Goal: Transaction & Acquisition: Purchase product/service

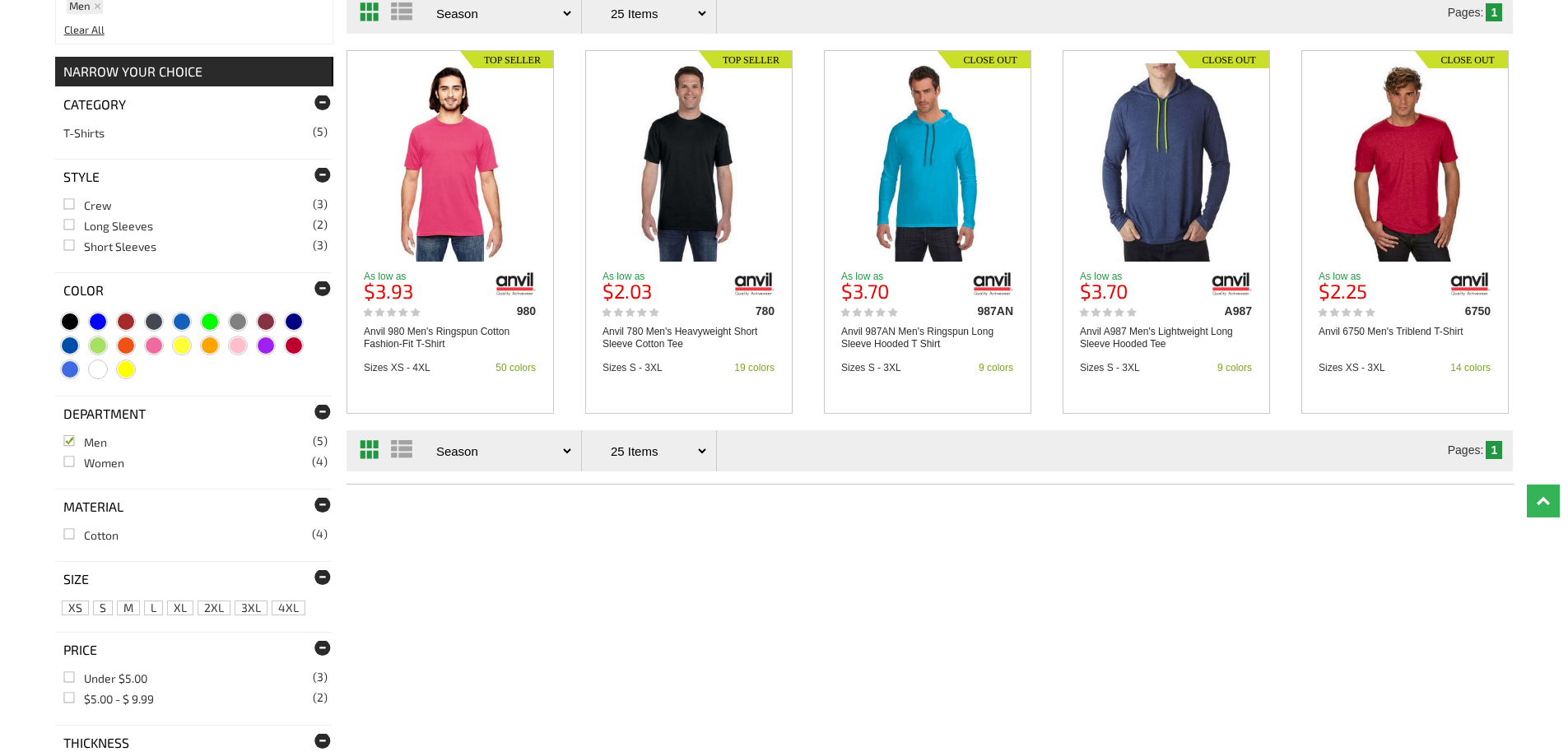
scroll to position [329, 0]
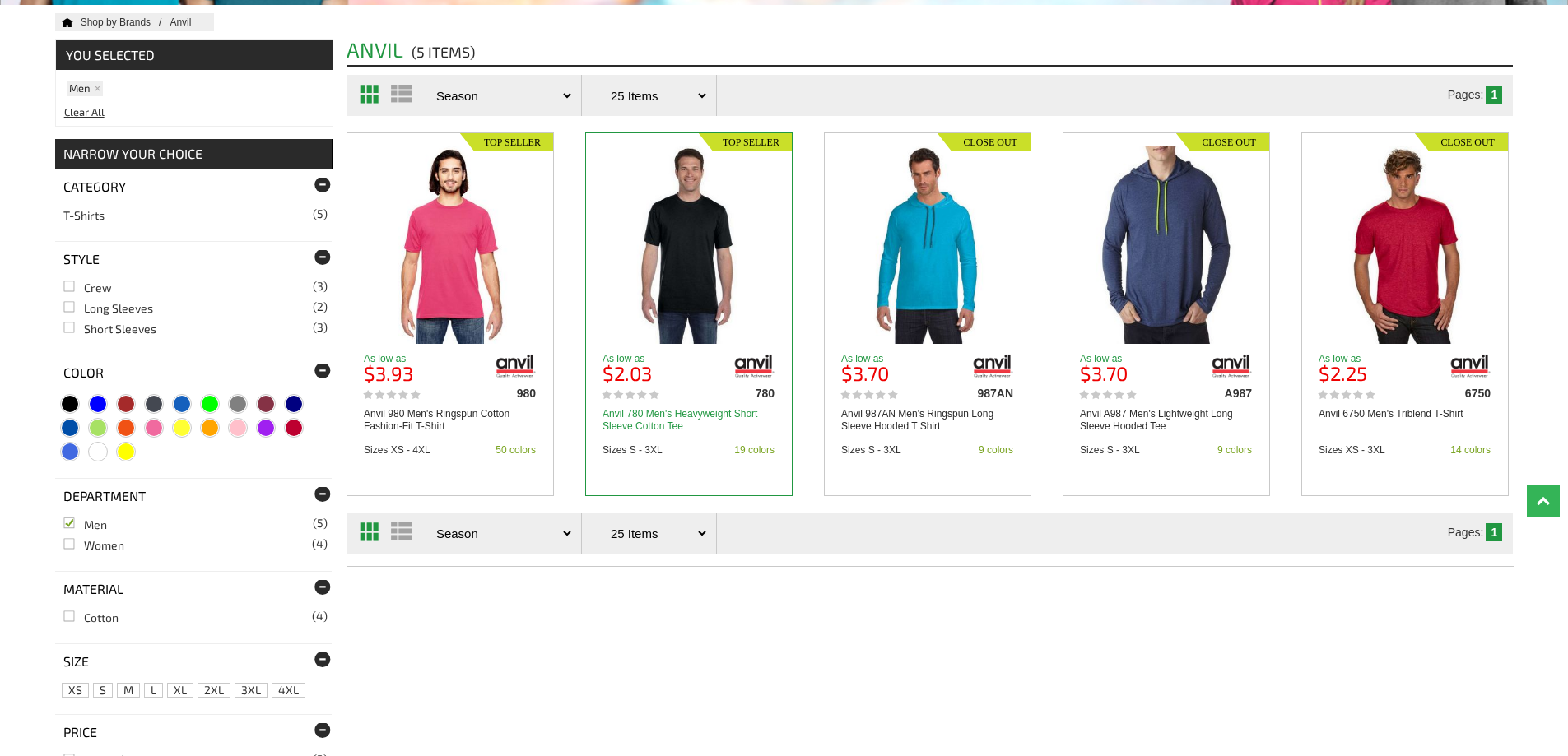
click at [666, 408] on link "Anvil 780 Men's Heavyweight Short Sleeve Cotton Tee" at bounding box center [688, 419] width 172 height 24
click at [660, 416] on link "Anvil 780 Men's Heavyweight Short Sleeve Cotton Tee" at bounding box center [688, 419] width 172 height 24
click at [691, 319] on img at bounding box center [689, 245] width 159 height 198
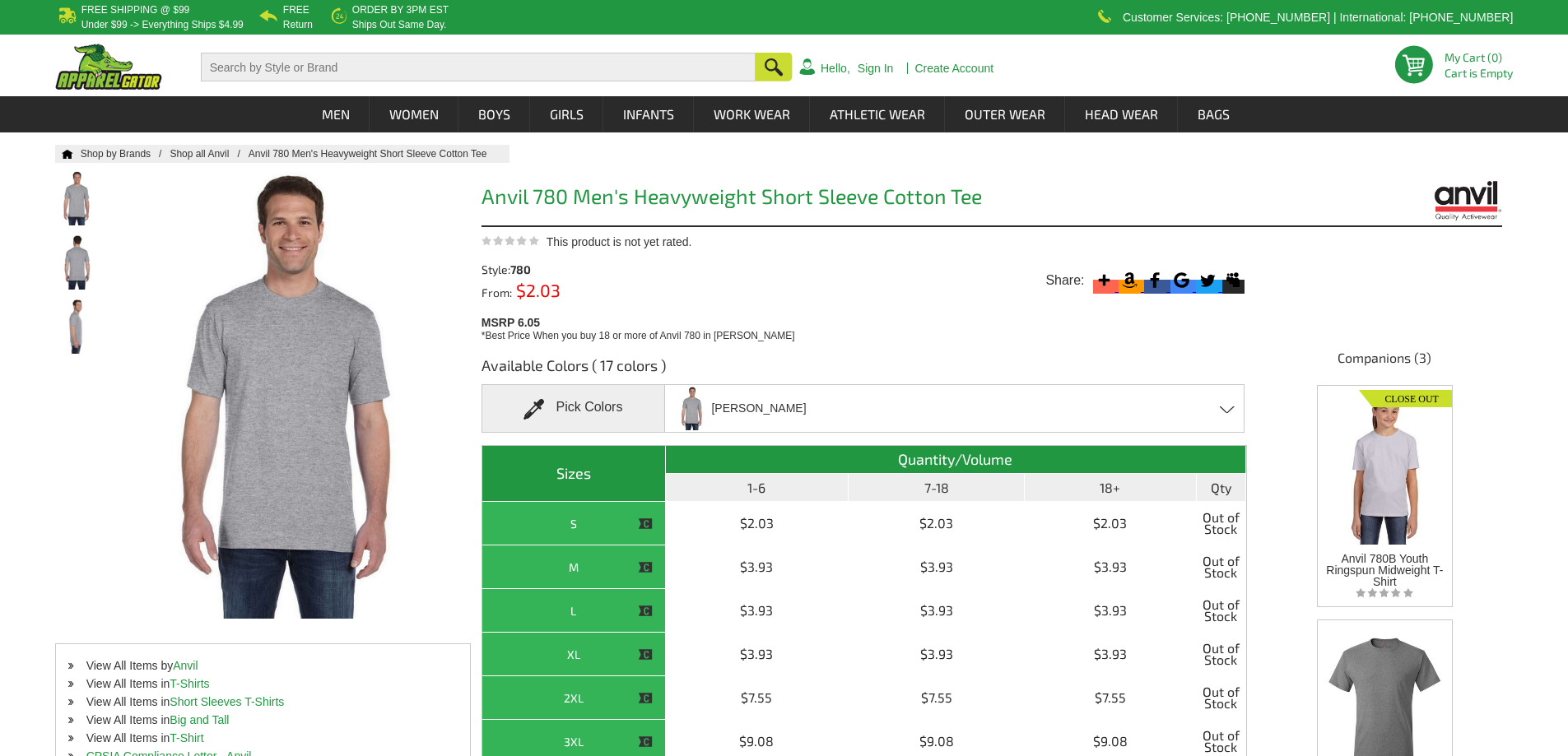
click at [1224, 399] on div "Heather Grey Ash - Closeout Black - Closeout Caribbean Blue - Closeout Charcoal…" at bounding box center [954, 409] width 581 height 49
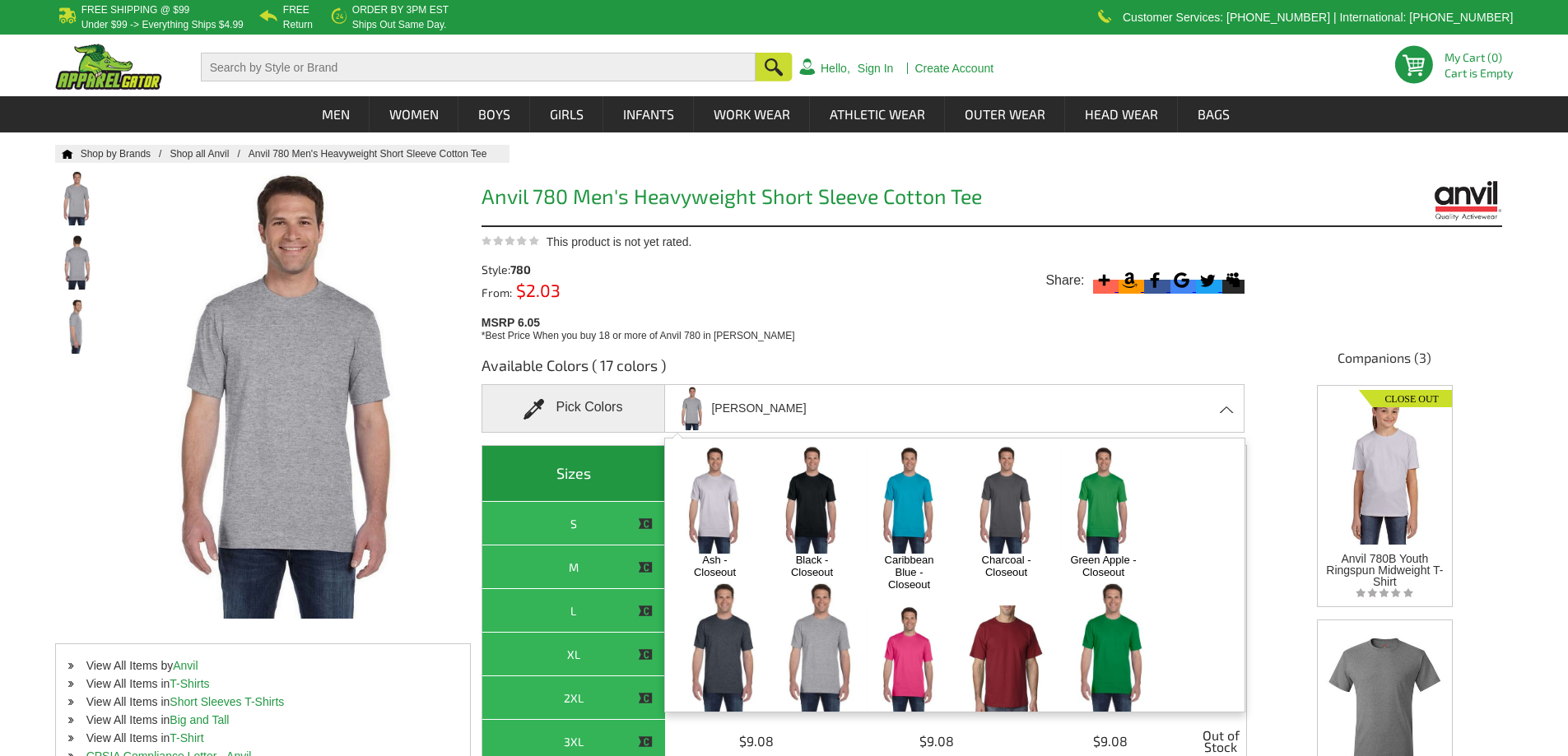
scroll to position [82, 0]
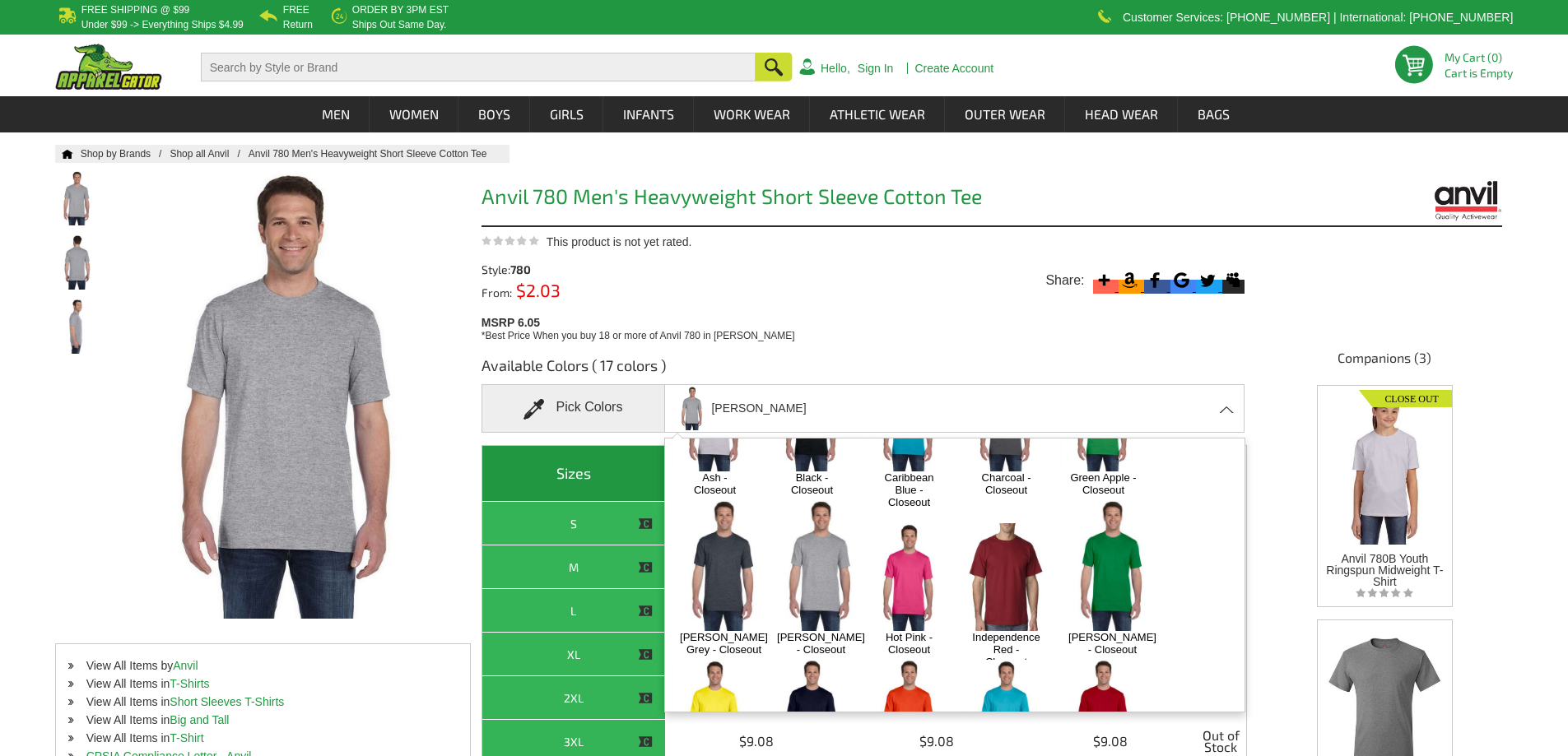
click at [706, 541] on img at bounding box center [724, 565] width 105 height 131
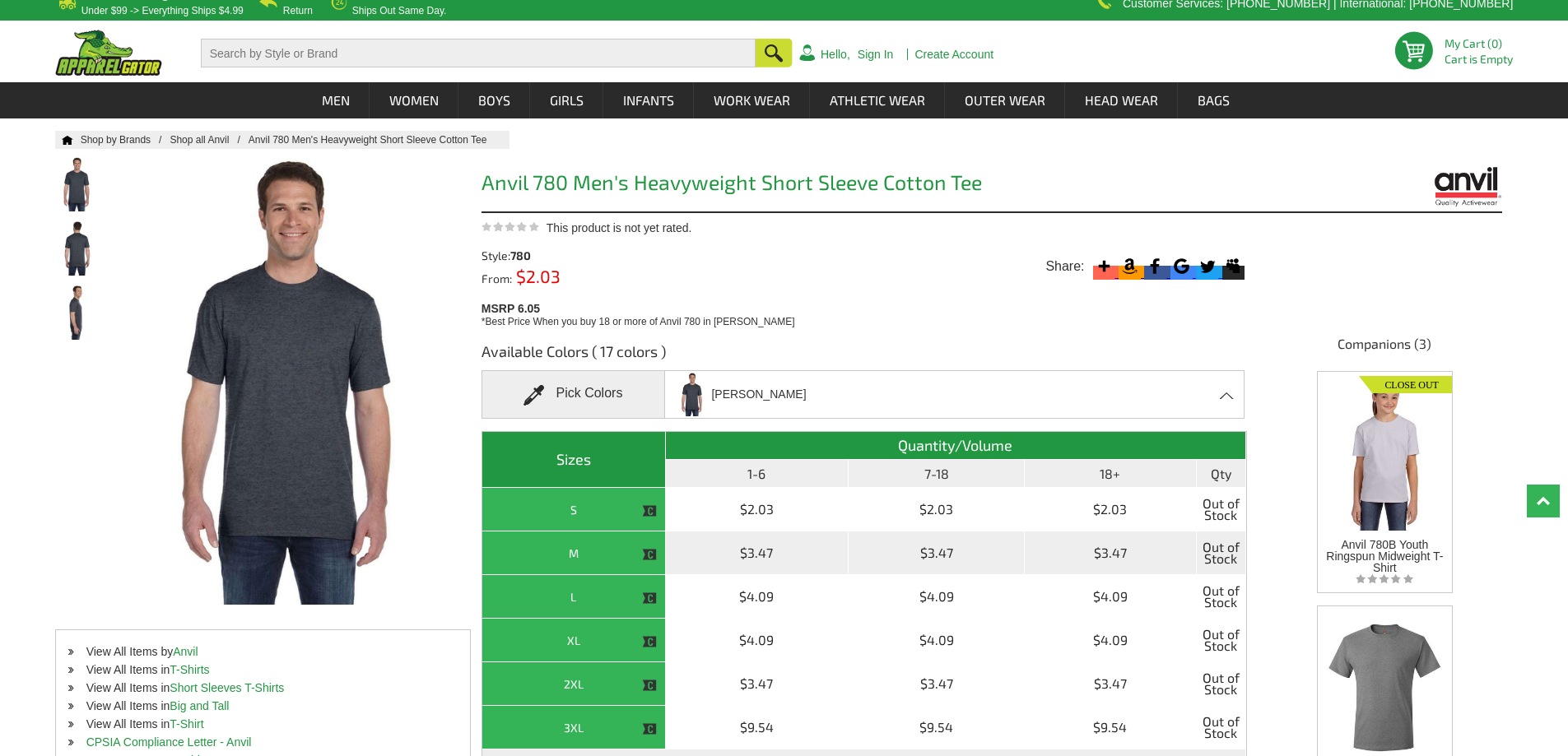
scroll to position [0, 0]
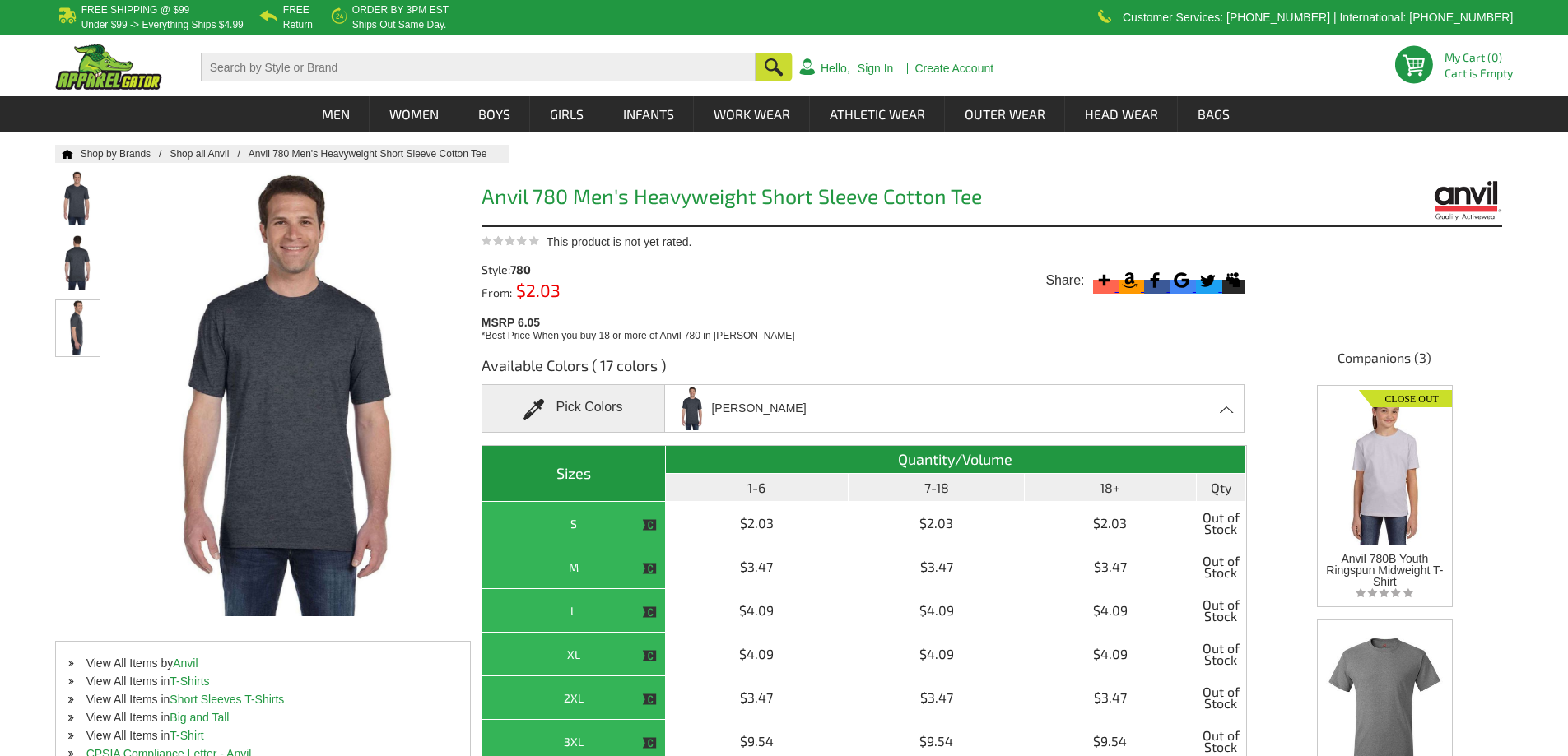
click at [78, 316] on img at bounding box center [78, 327] width 44 height 54
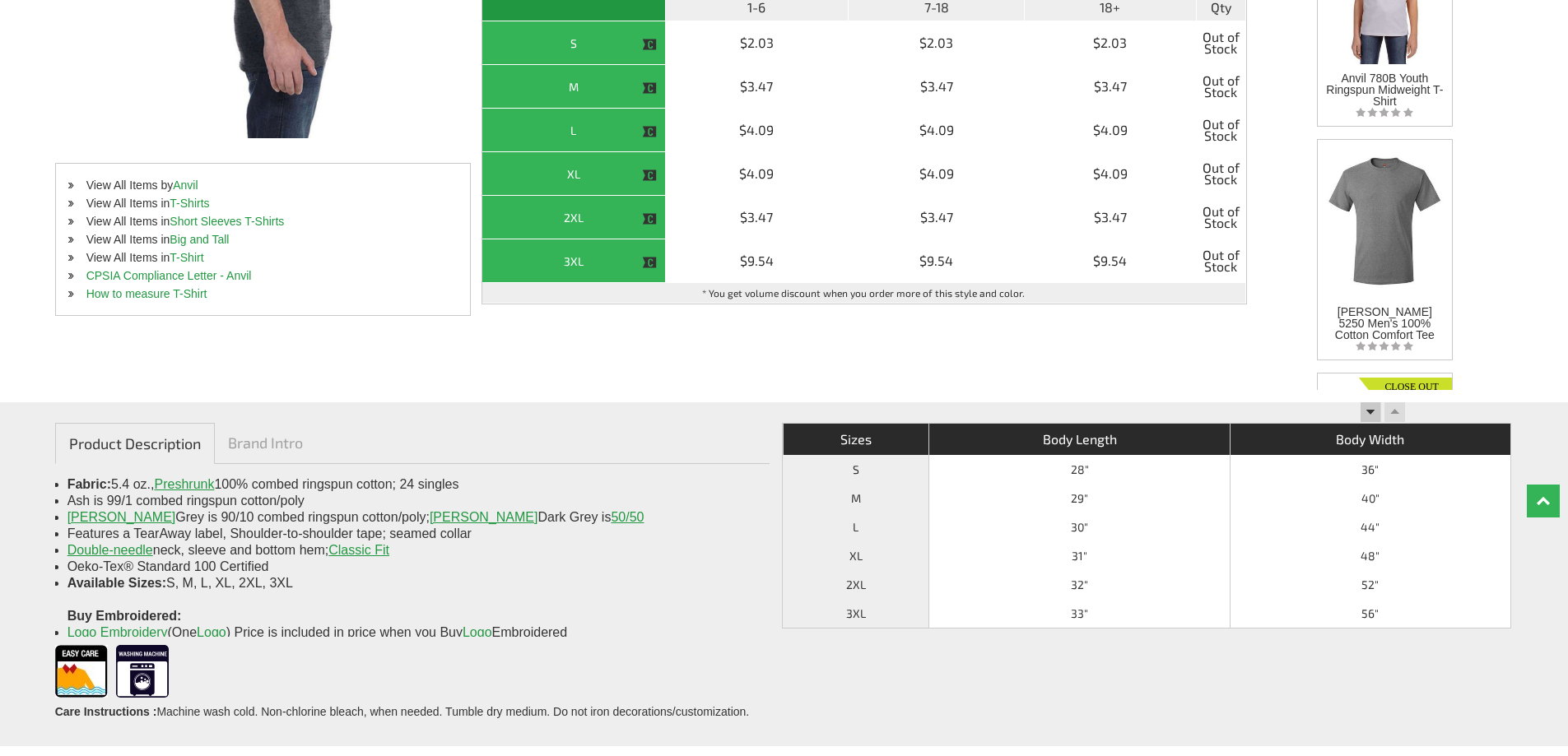
scroll to position [486, 0]
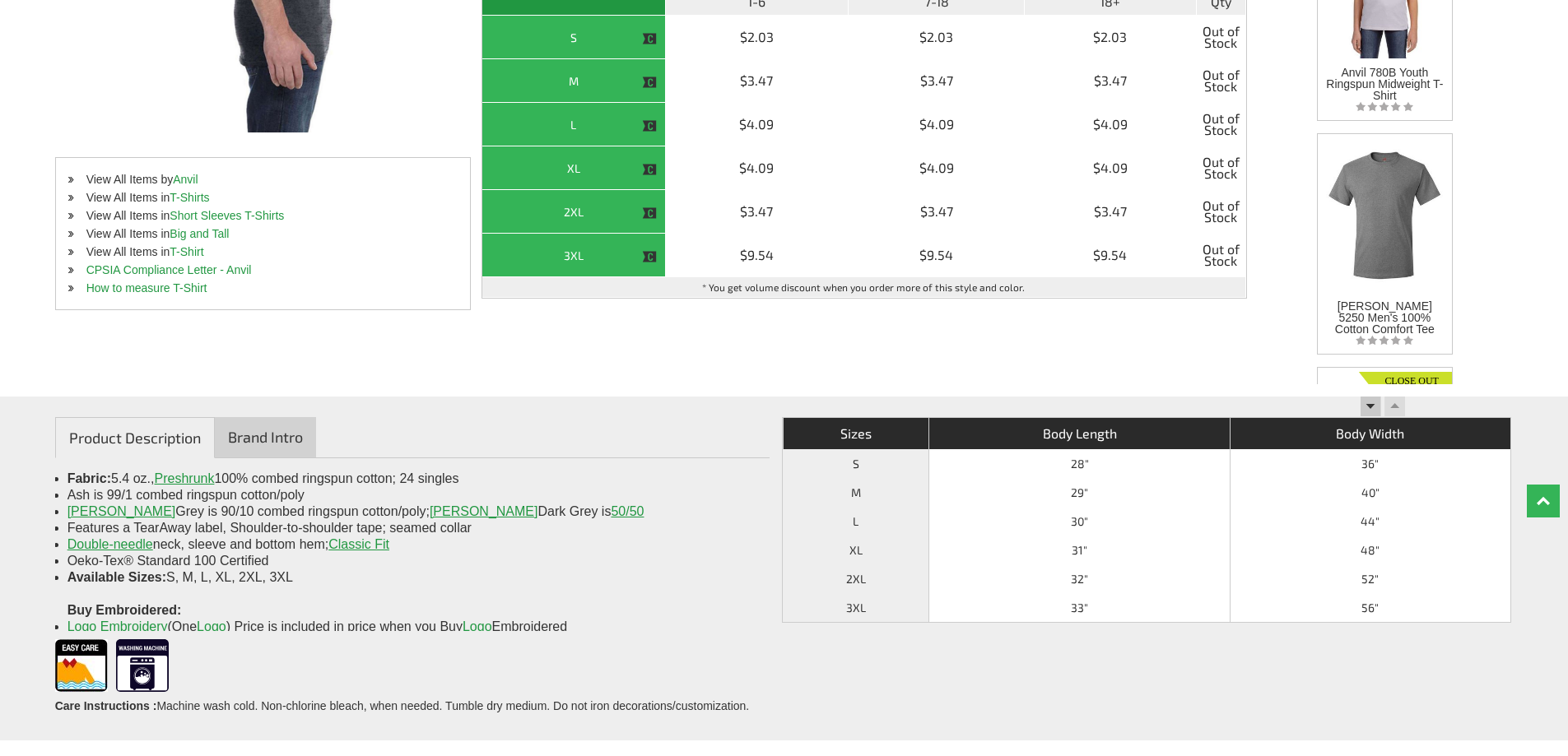
click at [279, 441] on link "Brand Intro" at bounding box center [265, 438] width 101 height 41
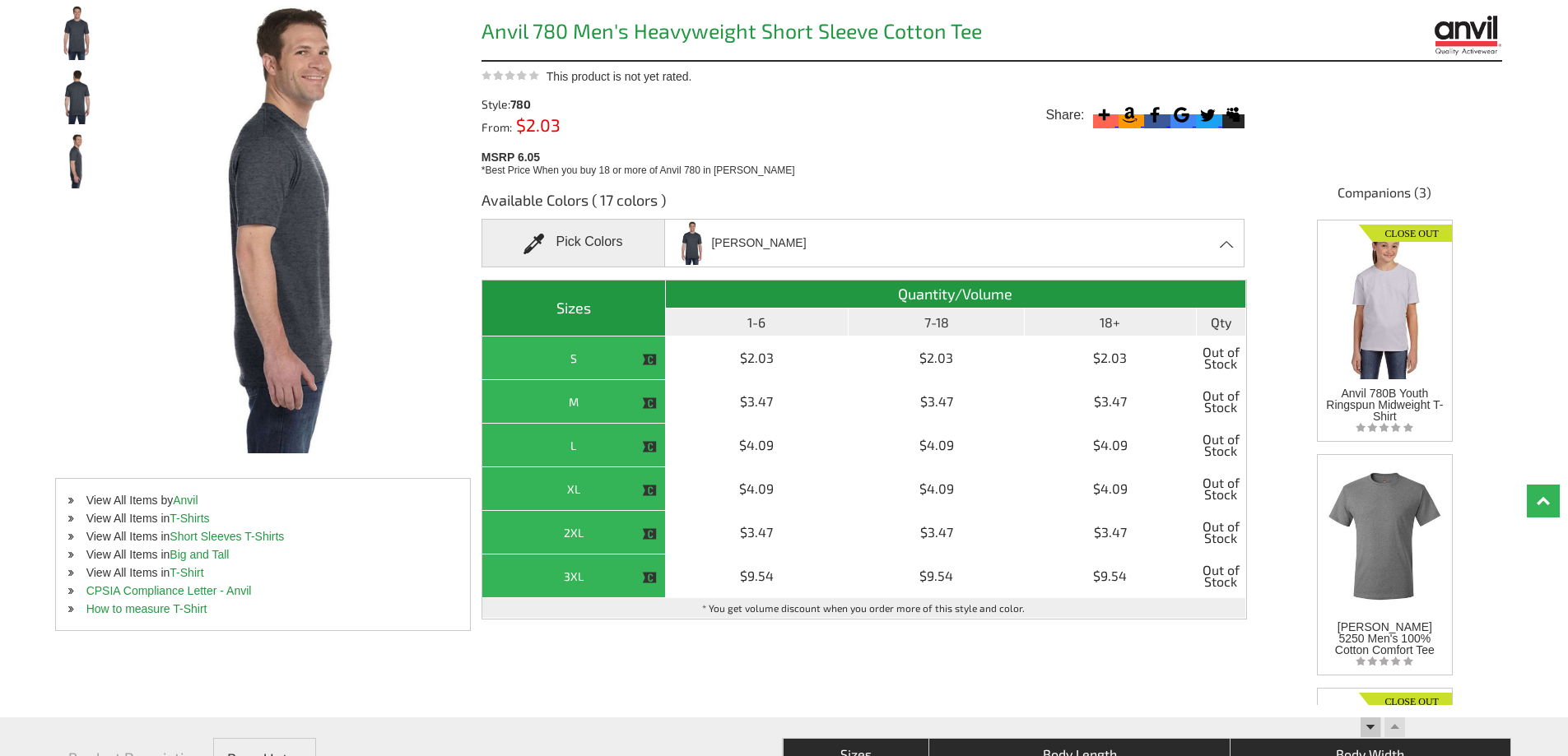
scroll to position [75, 0]
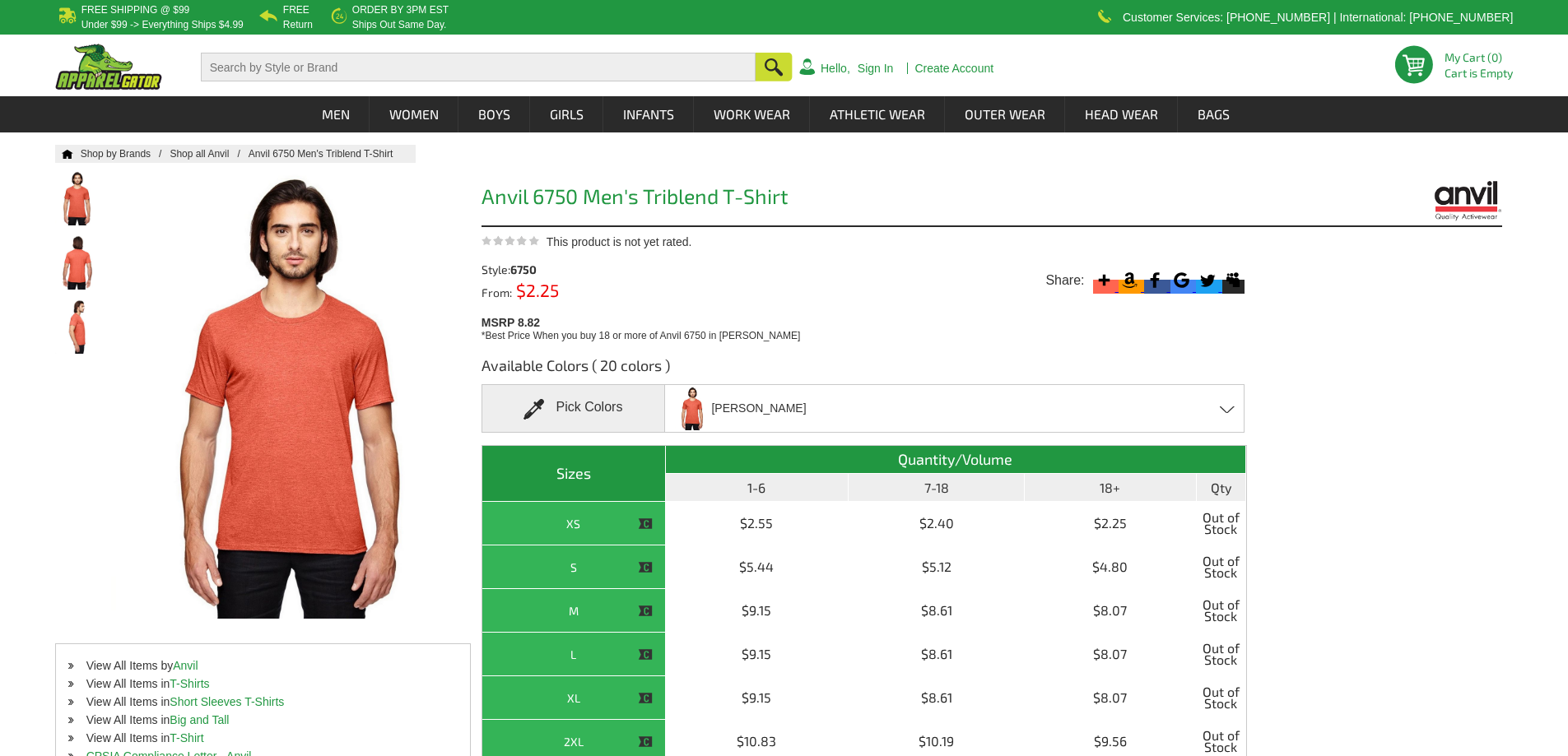
click at [1231, 412] on span at bounding box center [1227, 410] width 16 height 8
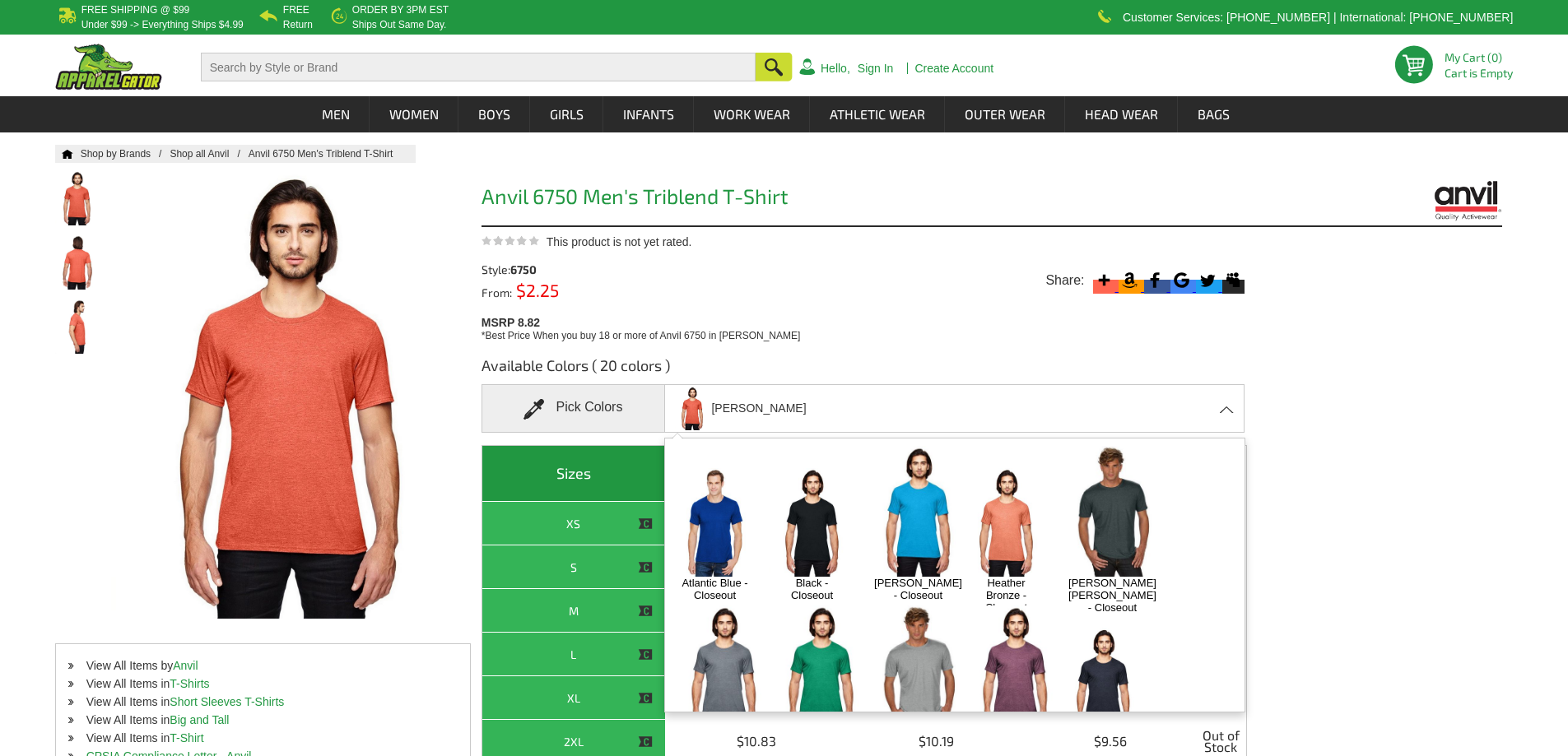
click at [817, 505] on img at bounding box center [812, 521] width 86 height 108
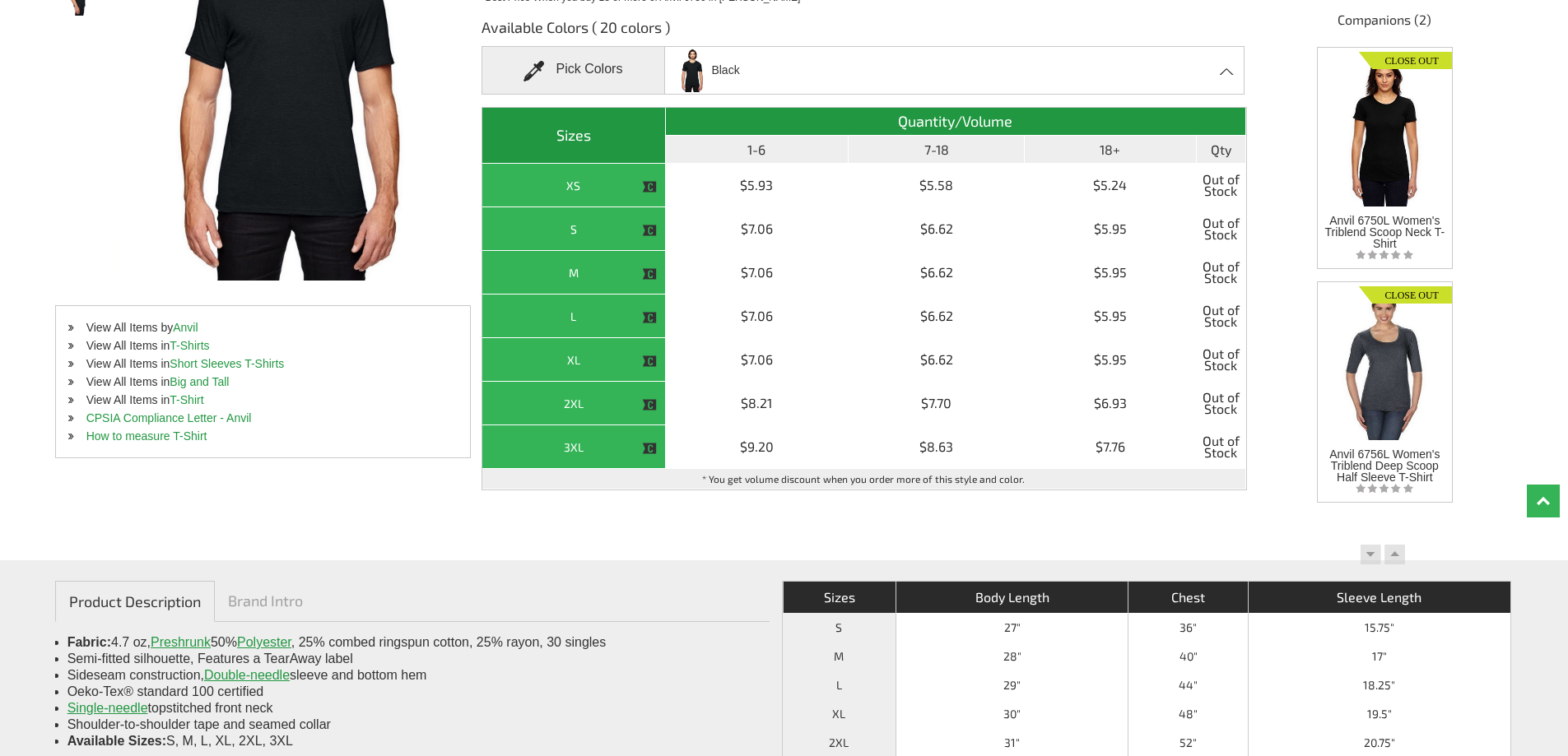
scroll to position [165, 0]
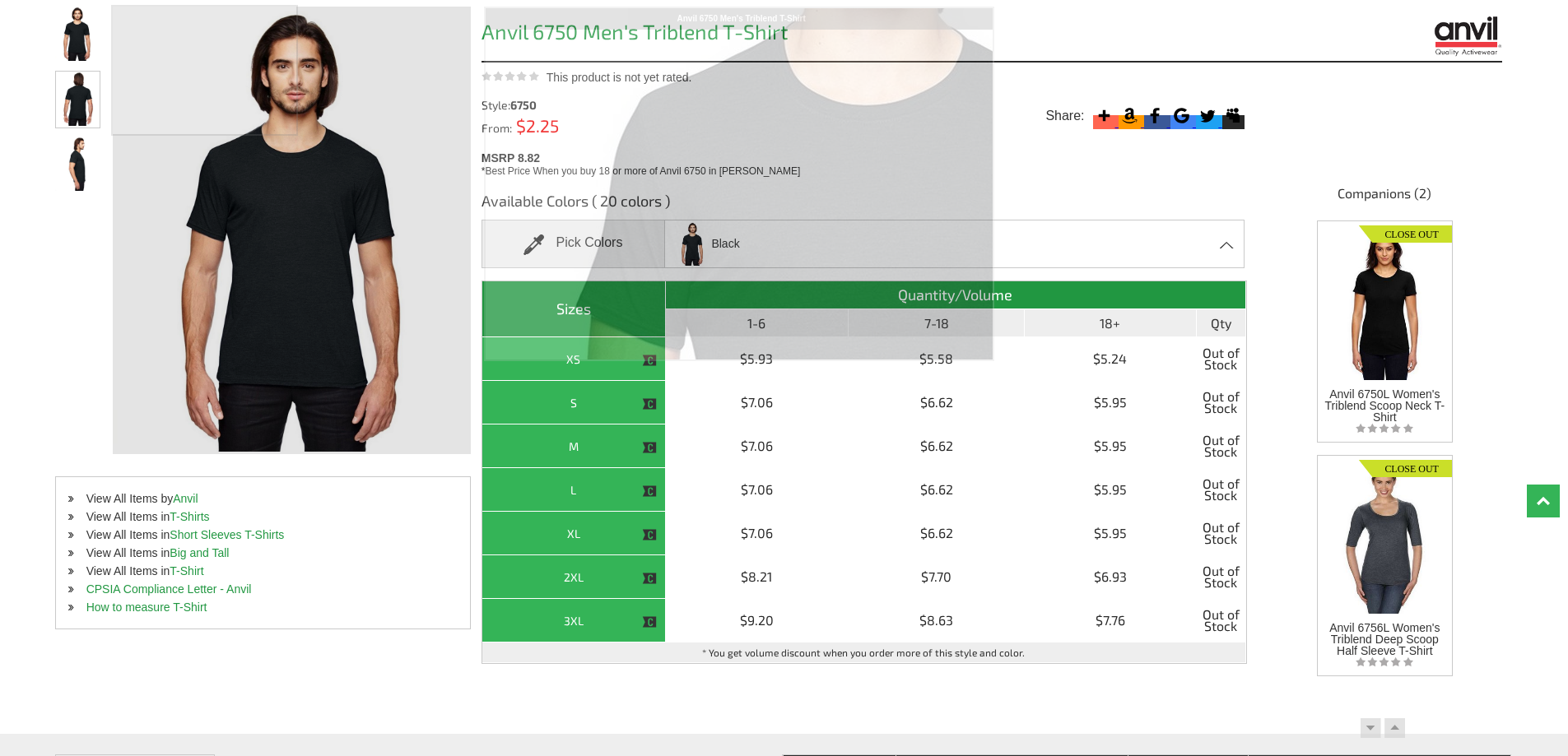
click at [73, 108] on img at bounding box center [78, 99] width 44 height 54
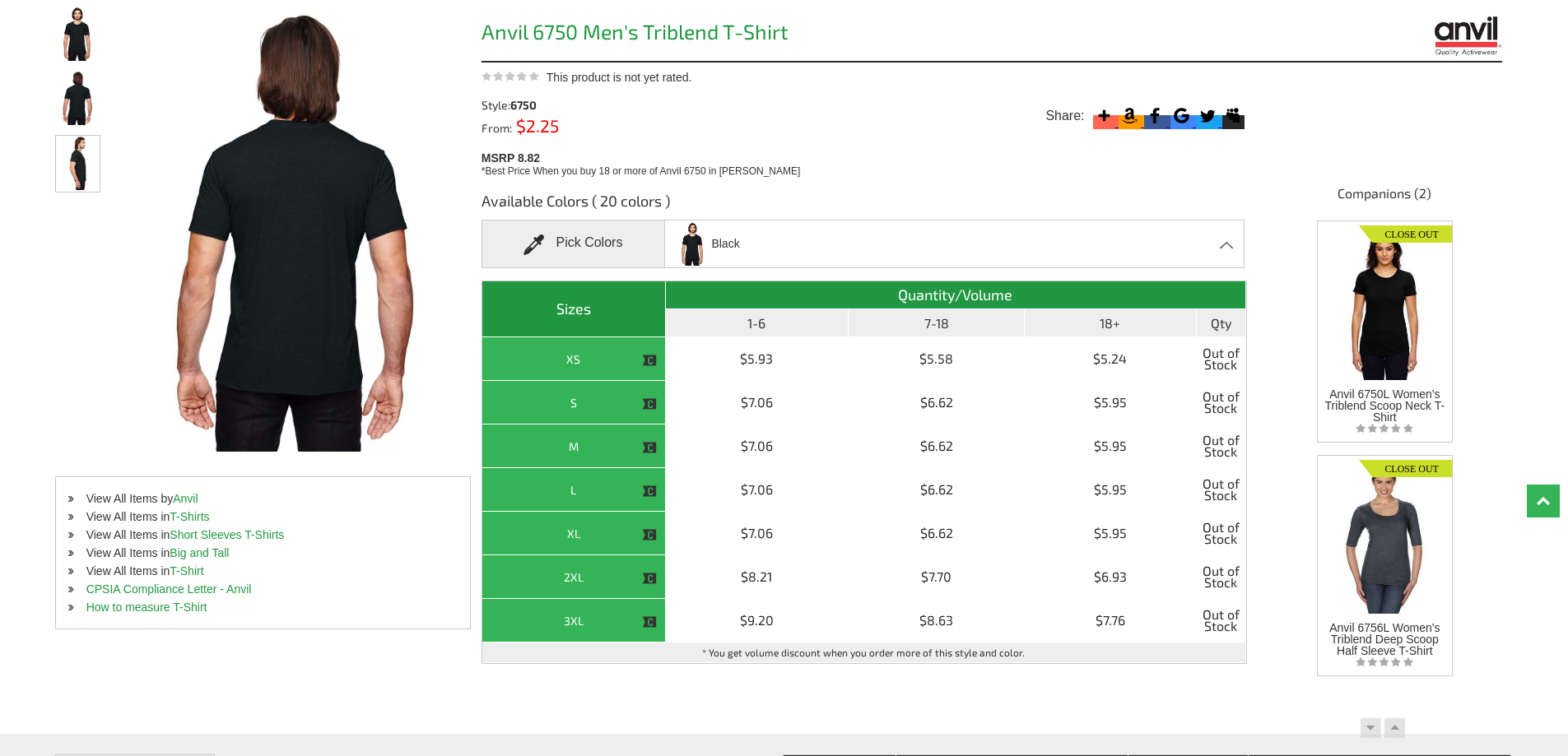
click at [81, 174] on img at bounding box center [78, 163] width 44 height 54
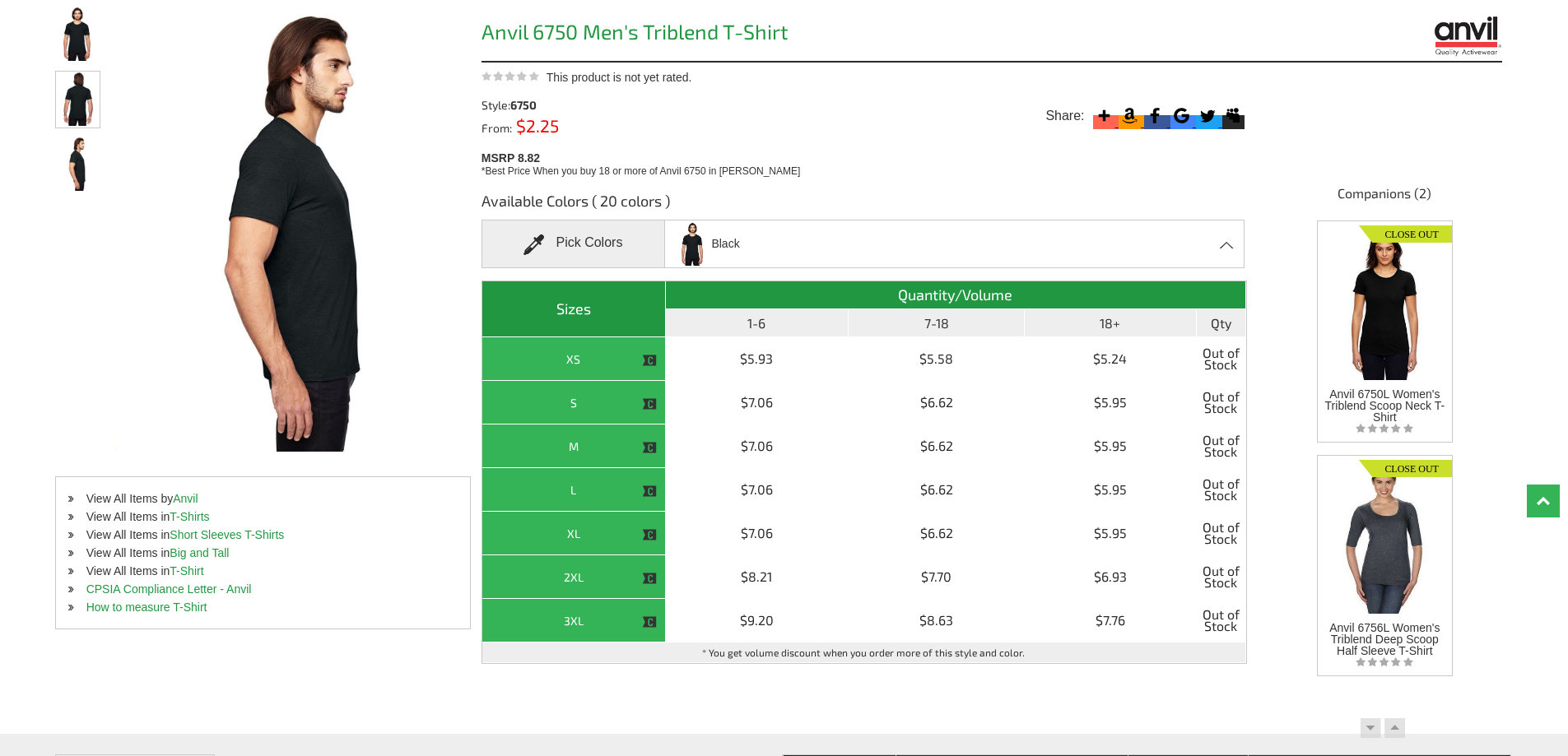
click at [74, 104] on img at bounding box center [78, 99] width 44 height 54
